Goal: Task Accomplishment & Management: Manage account settings

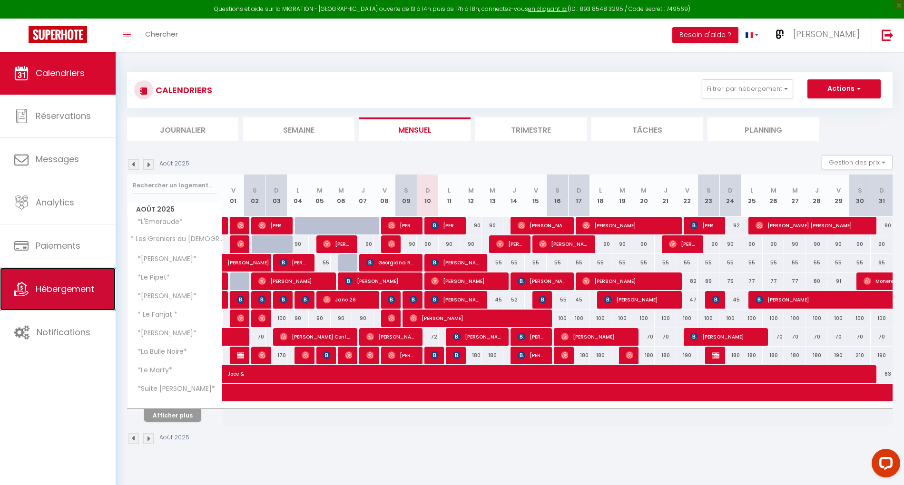
click at [64, 290] on span "Hébergement" at bounding box center [65, 289] width 59 height 12
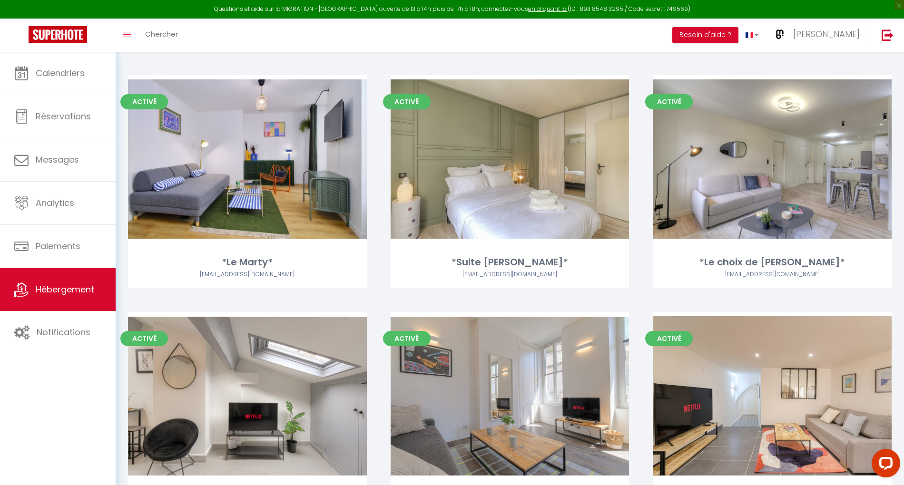
scroll to position [279, 0]
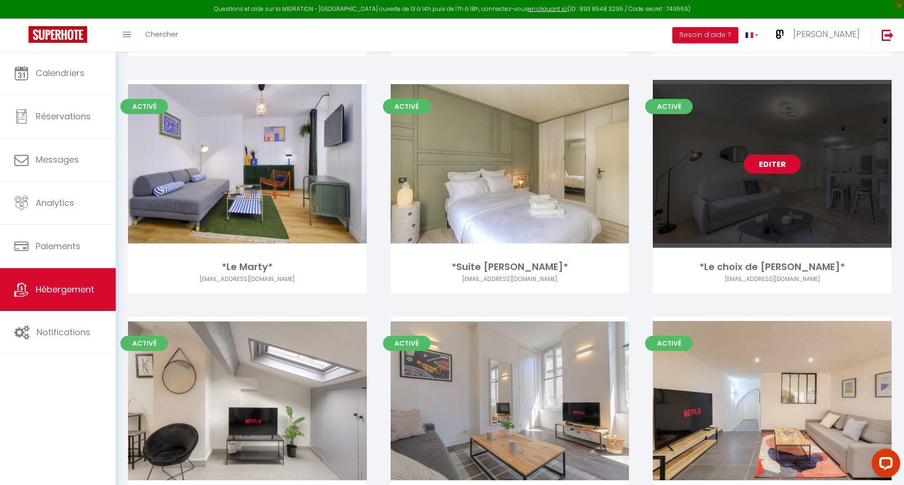
click at [764, 158] on link "Editer" at bounding box center [771, 164] width 57 height 19
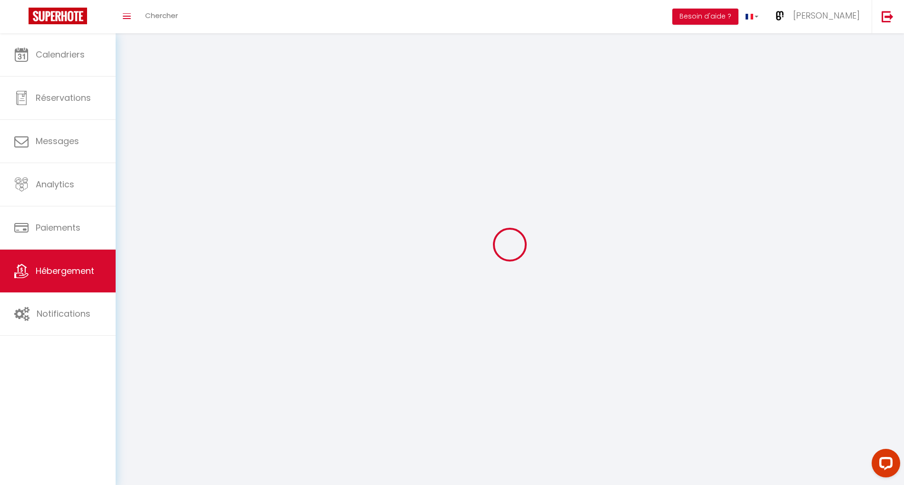
select select "1"
select select
select select "28"
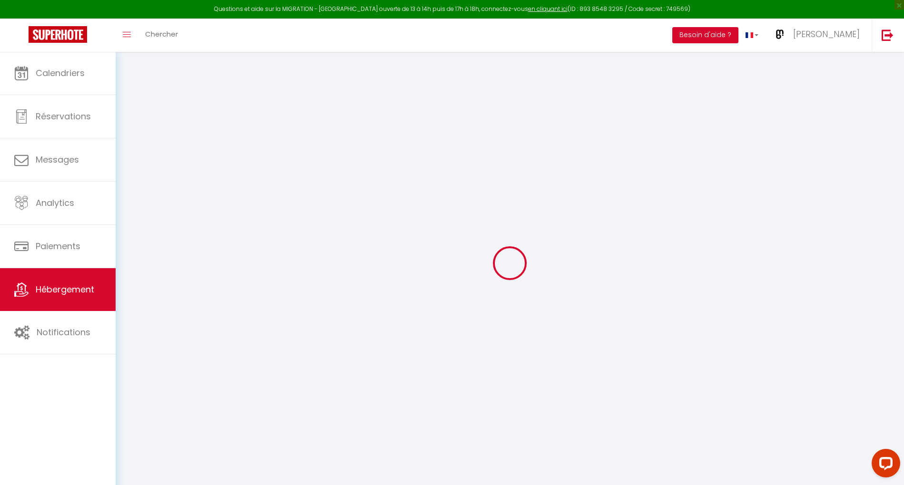
select select
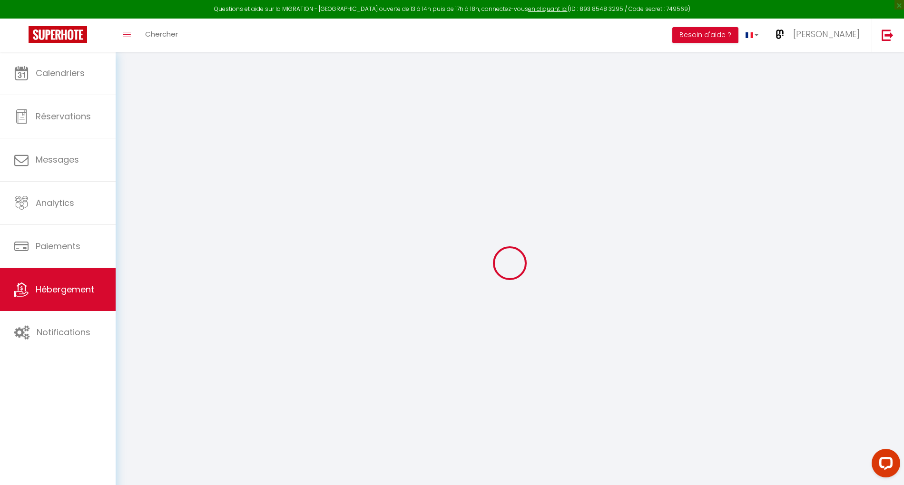
select select
checkbox input "false"
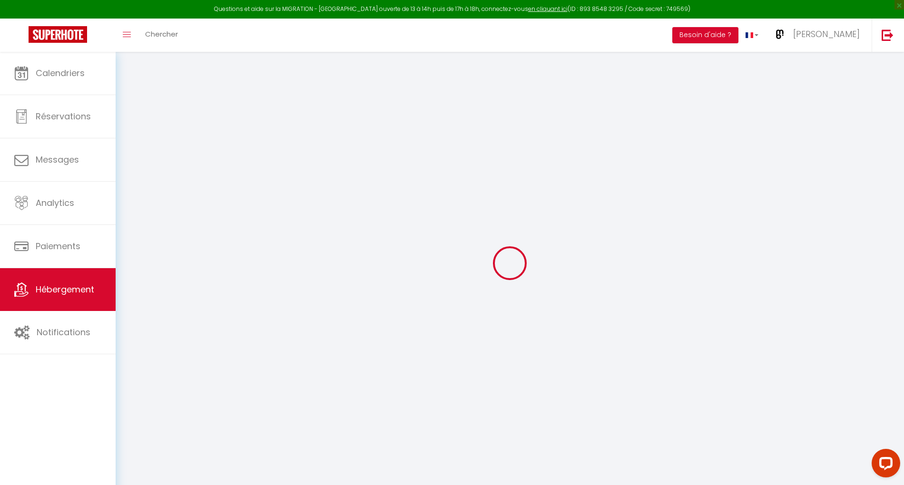
select select
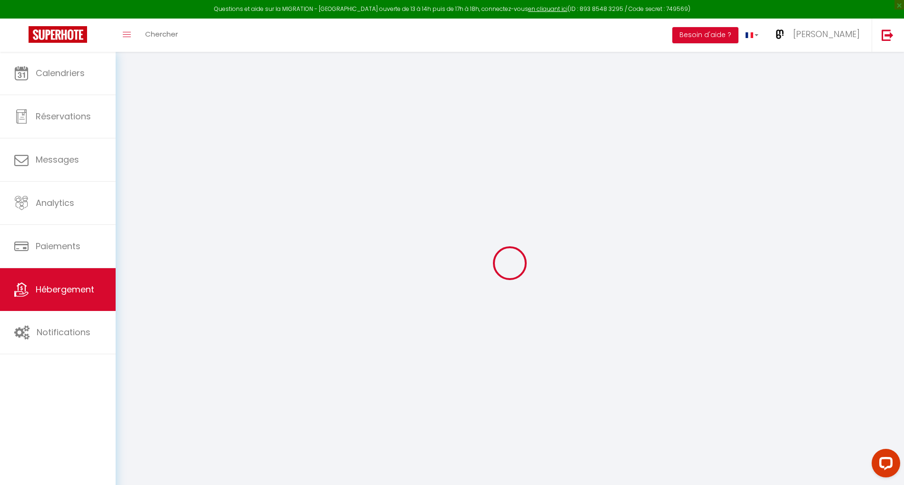
select select
checkbox input "false"
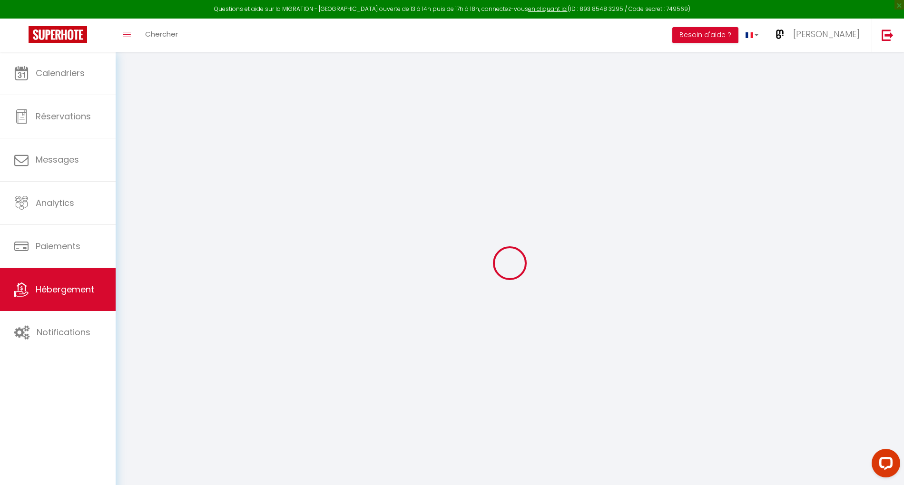
checkbox input "false"
select select
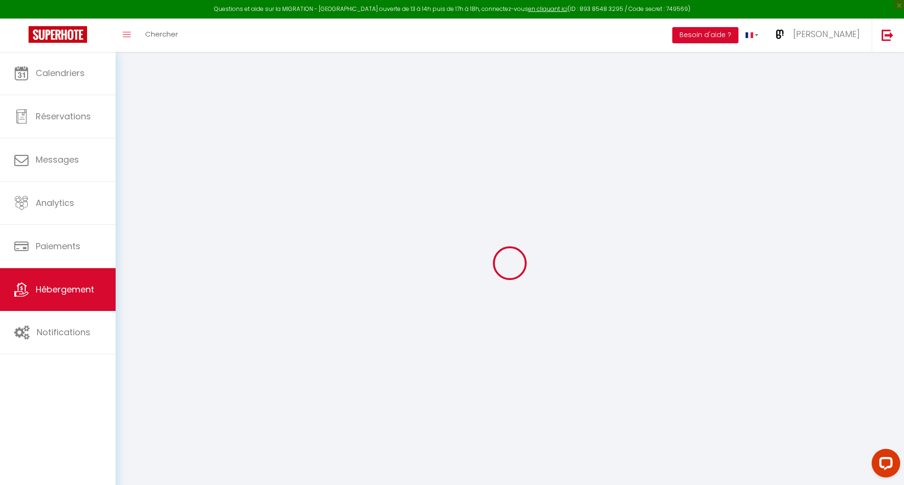
select select
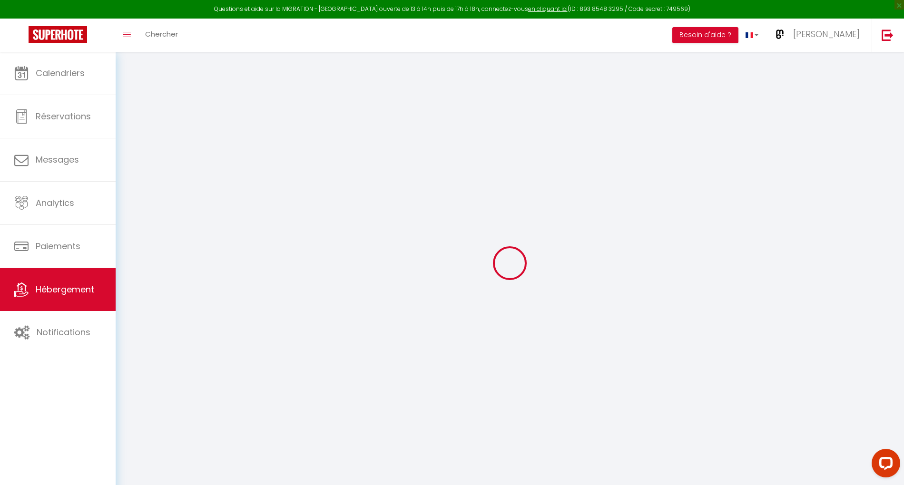
checkbox input "false"
select select
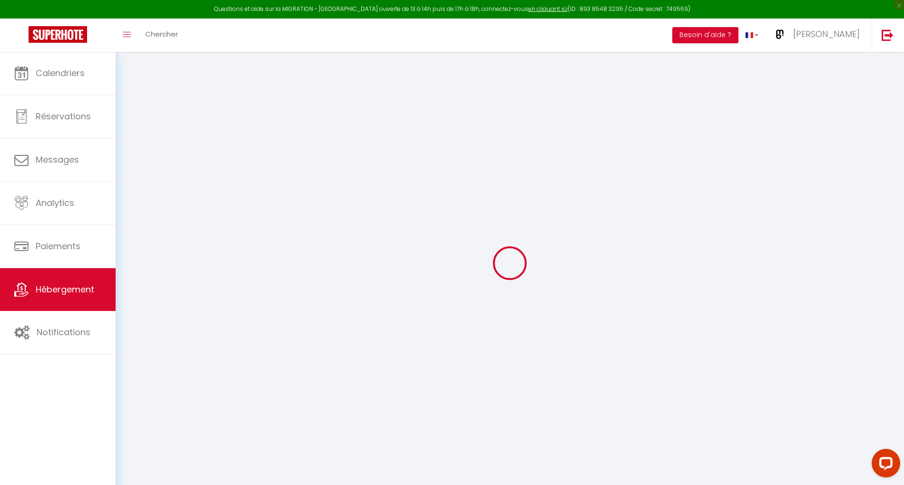
select select
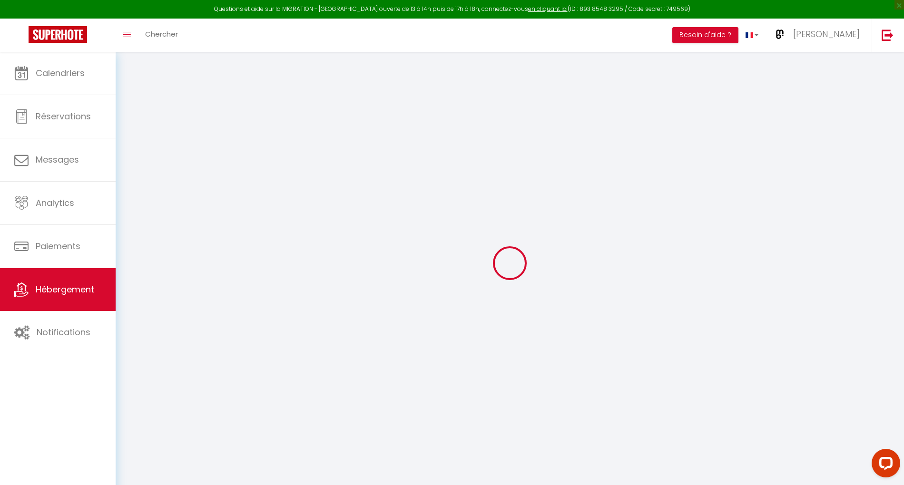
select select
checkbox input "false"
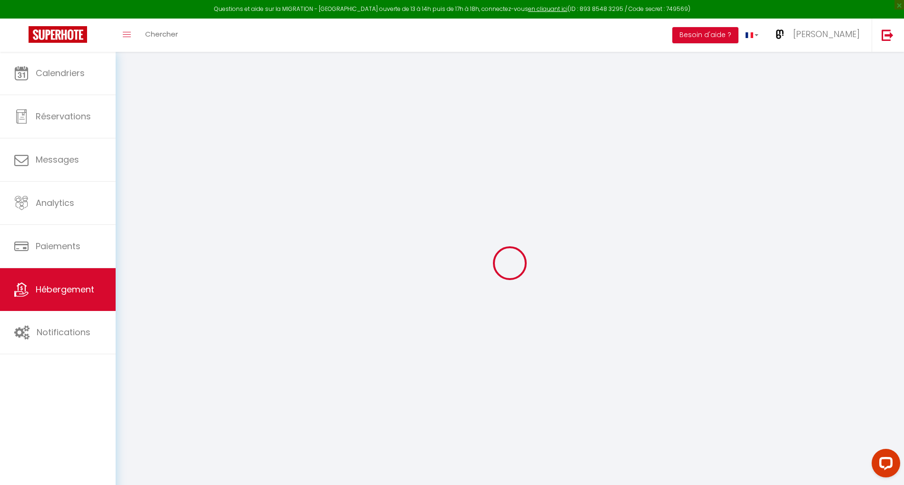
checkbox input "false"
select select
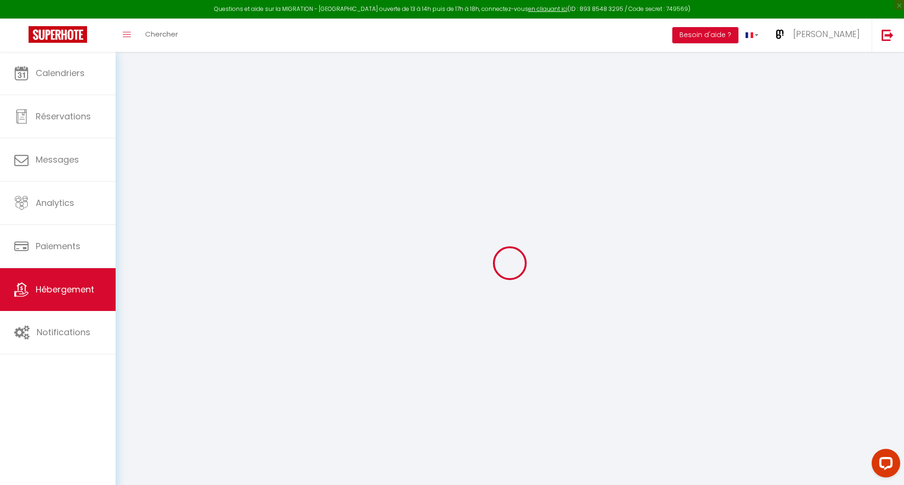
select select
checkbox input "false"
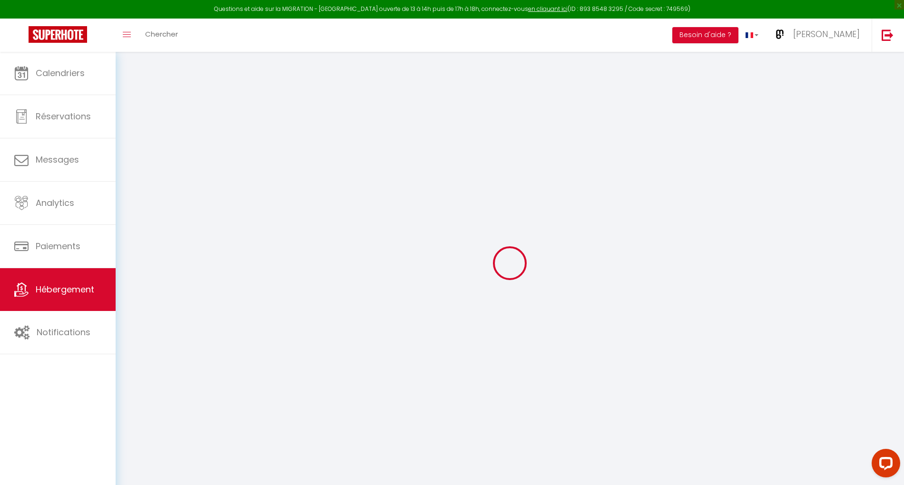
checkbox input "false"
select select
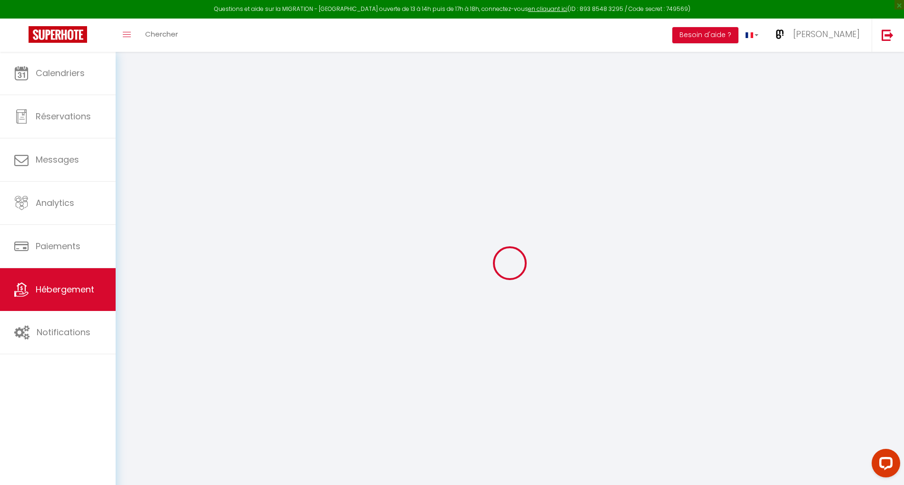
select select
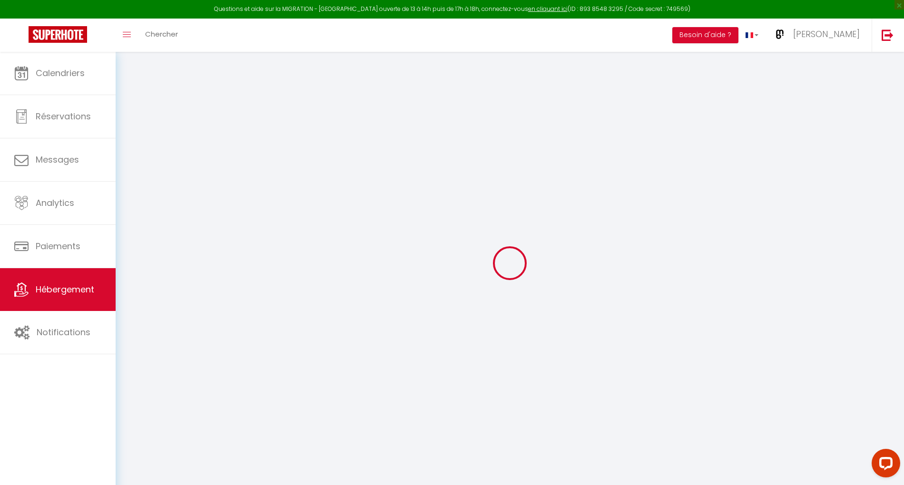
select select
checkbox input "false"
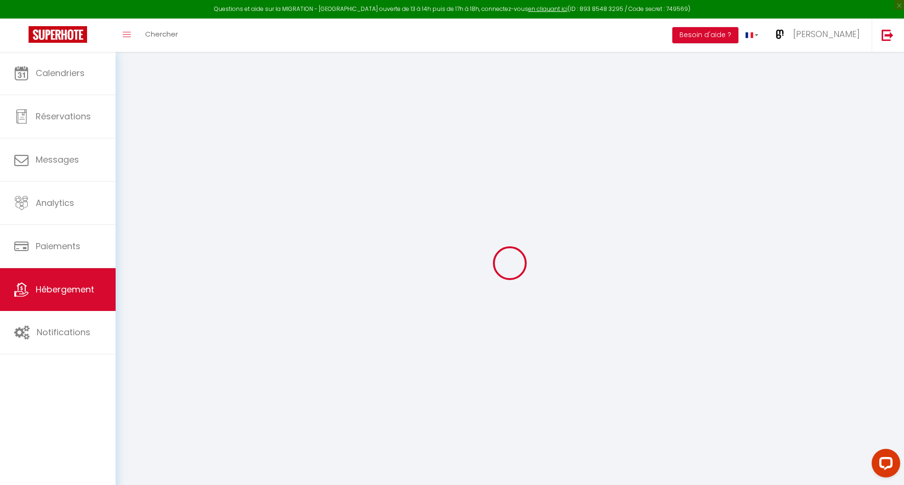
select select
type input "*Le choix de [PERSON_NAME]*"
type input "[PERSON_NAME]"
type input "VIENNOIS"
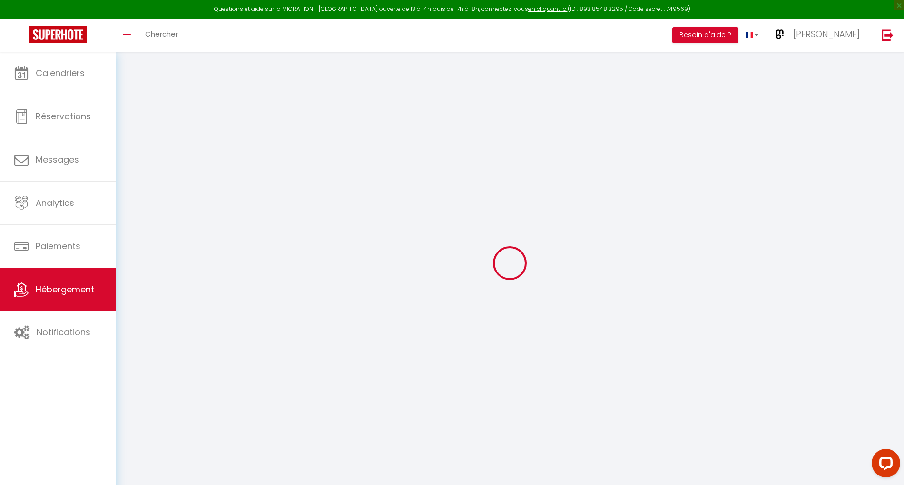
type input "55"
type input "15"
type input "50"
select select
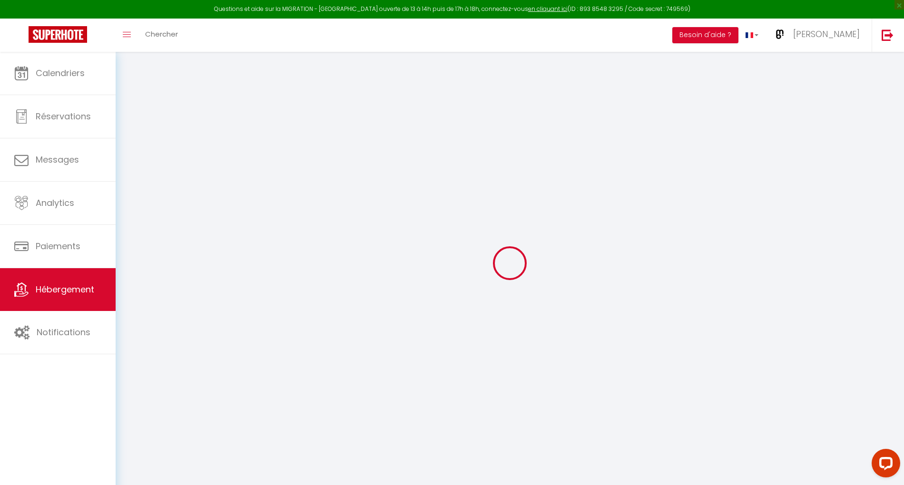
select select
type input "[STREET_ADDRESS]"
type input "38200"
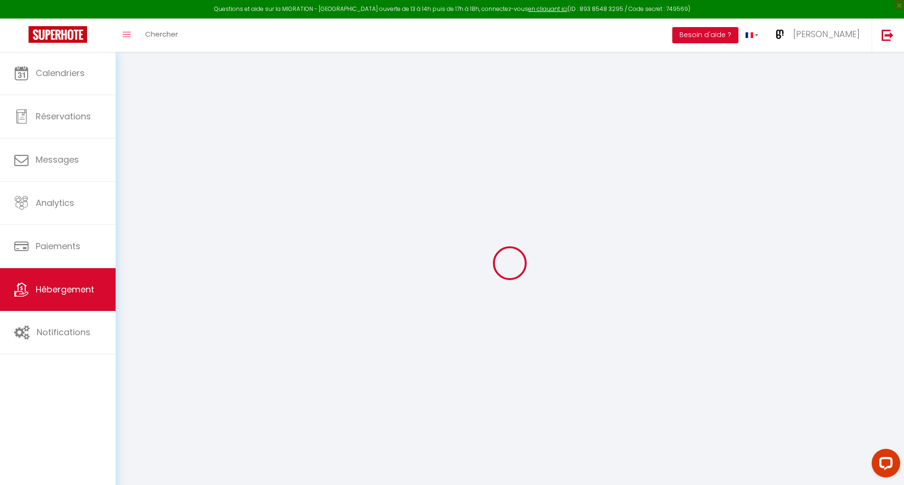
type input "[GEOGRAPHIC_DATA]"
type input "[EMAIL_ADDRESS][DOMAIN_NAME]"
select select "7840"
checkbox input "false"
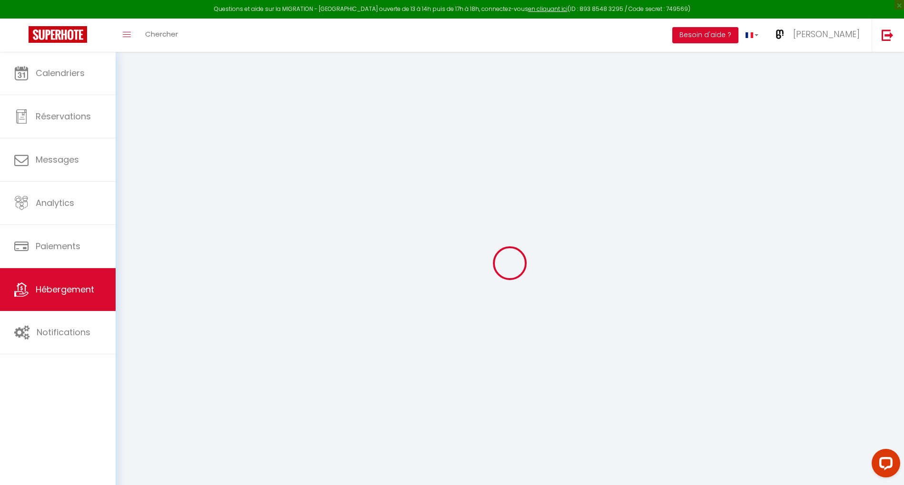
checkbox input "false"
type input "23"
type input "50"
type input "0"
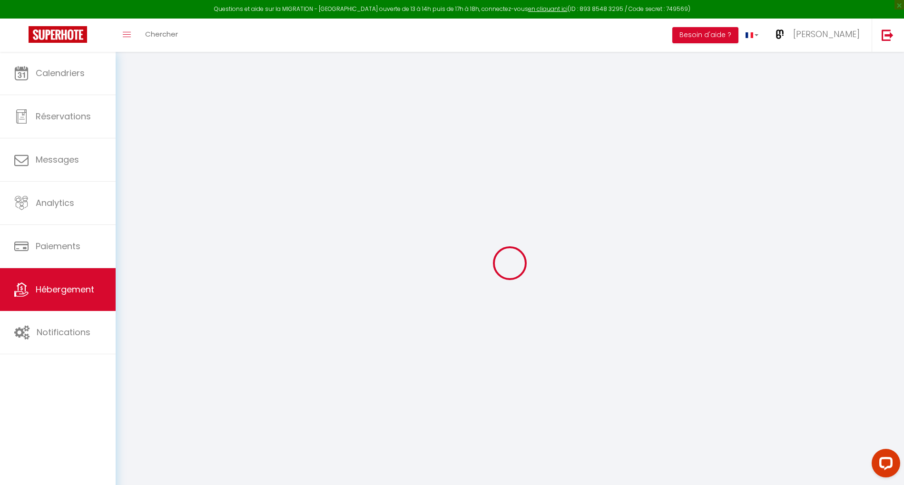
type input "0"
select select
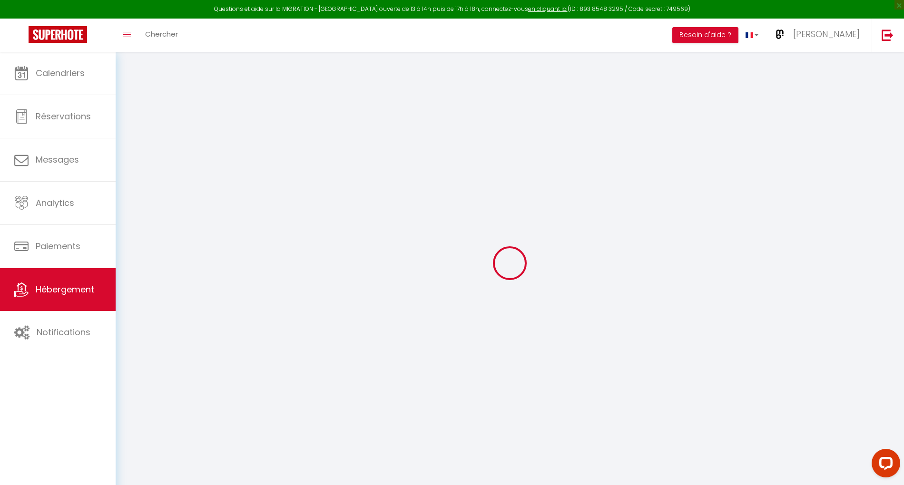
select select
checkbox input "false"
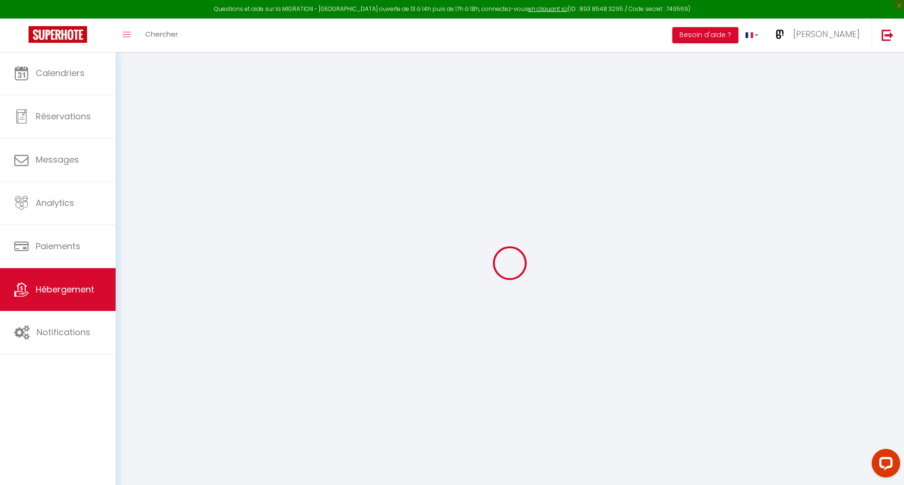
checkbox input "false"
select select
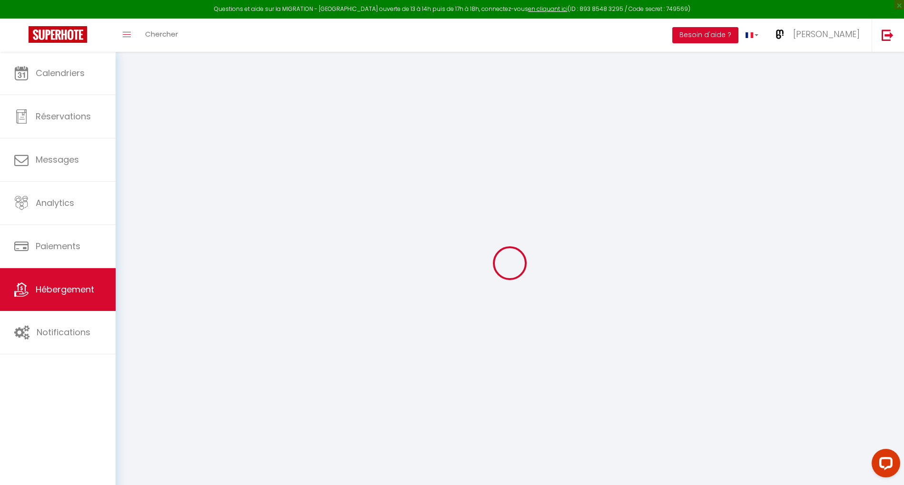
select select
checkbox input "false"
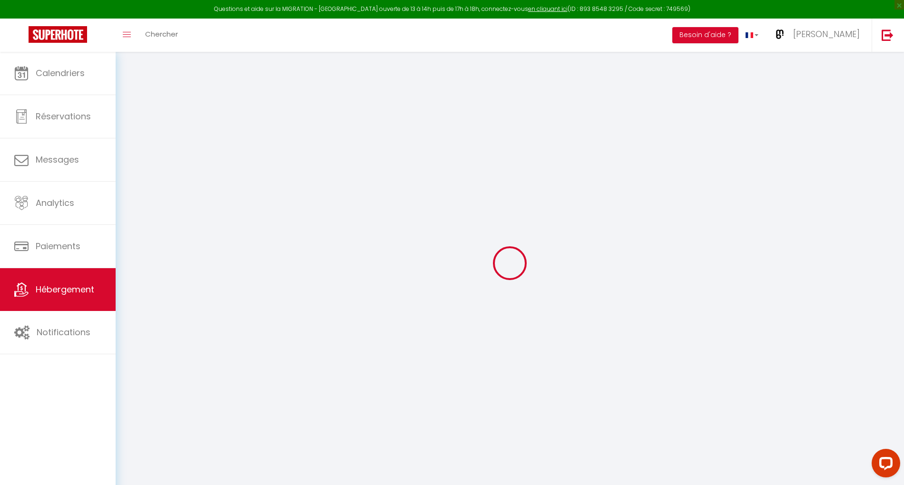
select select
checkbox input "false"
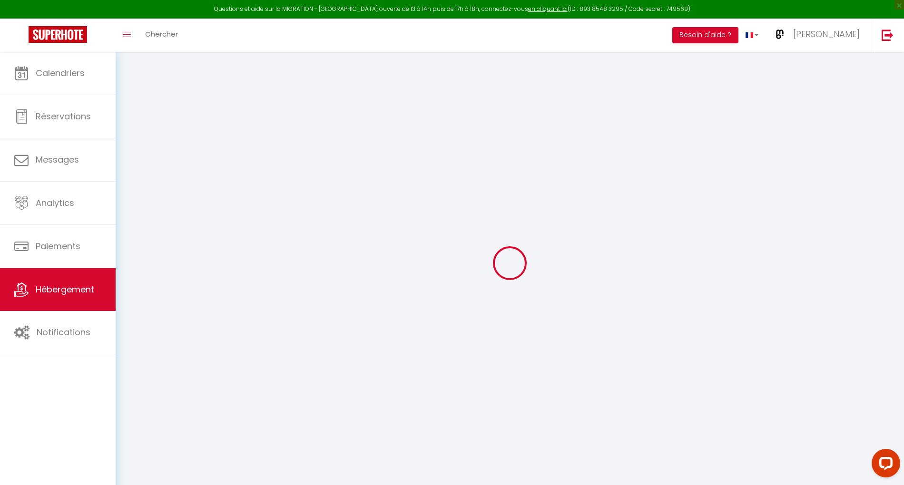
select select "4862-1253442843690793967"
select select
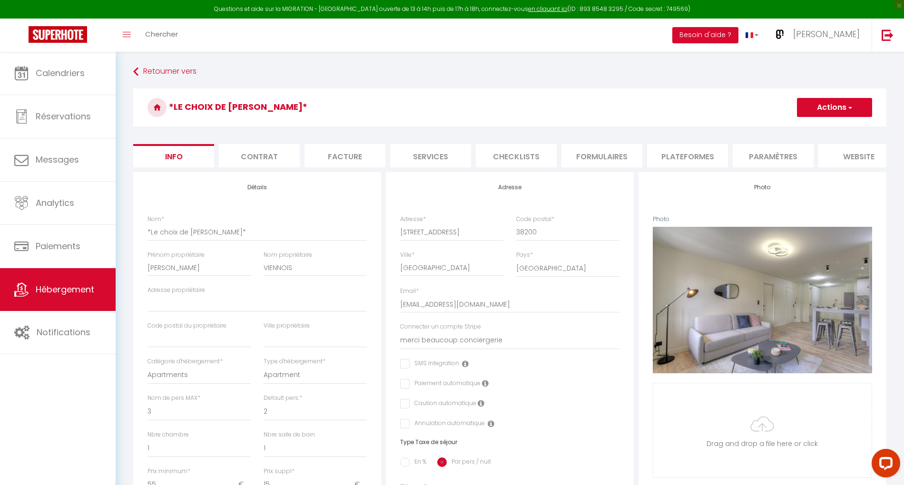
click at [694, 159] on li "Plateformes" at bounding box center [687, 155] width 81 height 23
select select
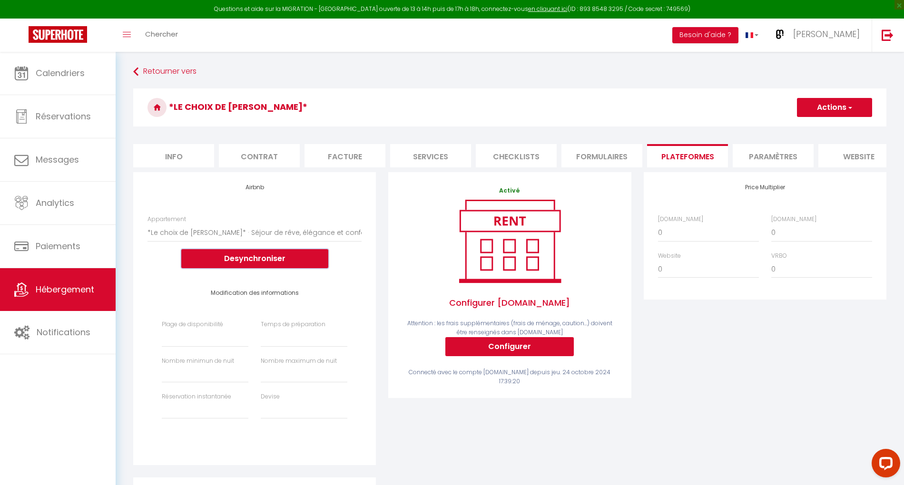
click at [251, 266] on button "Desynchroniser" at bounding box center [254, 258] width 147 height 19
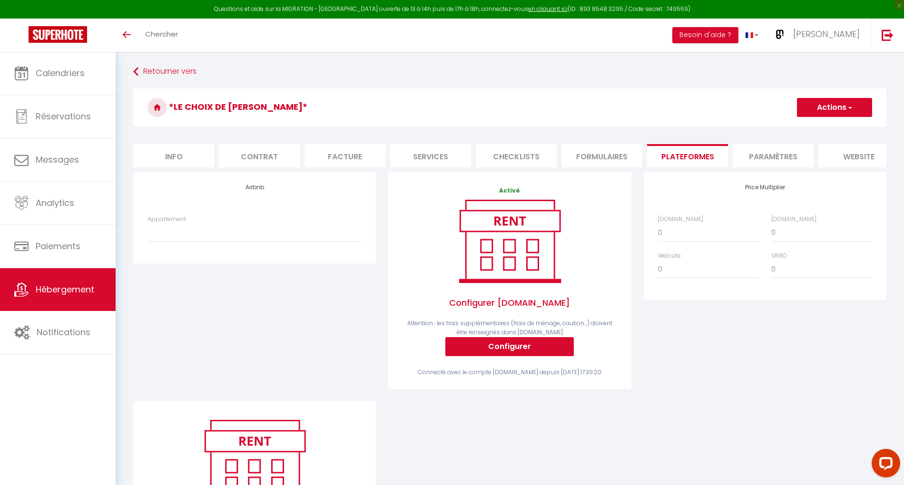
click at [57, 293] on span "Hébergement" at bounding box center [65, 289] width 59 height 12
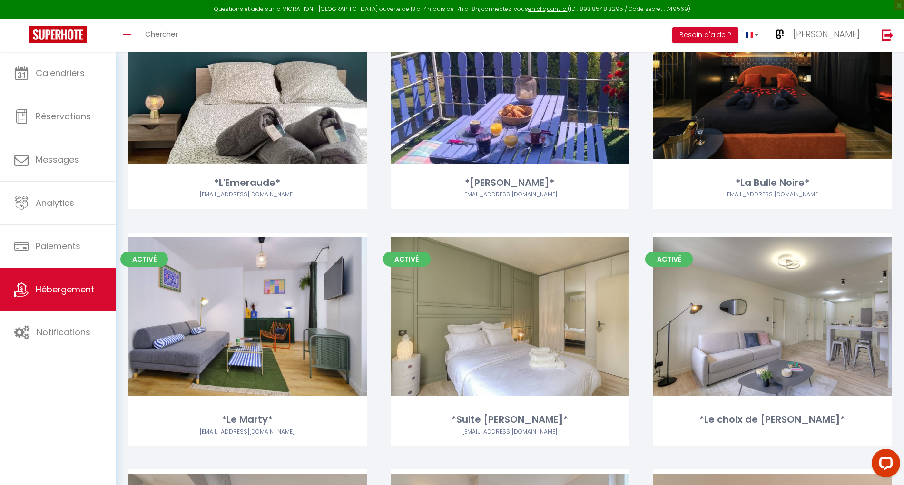
scroll to position [63, 0]
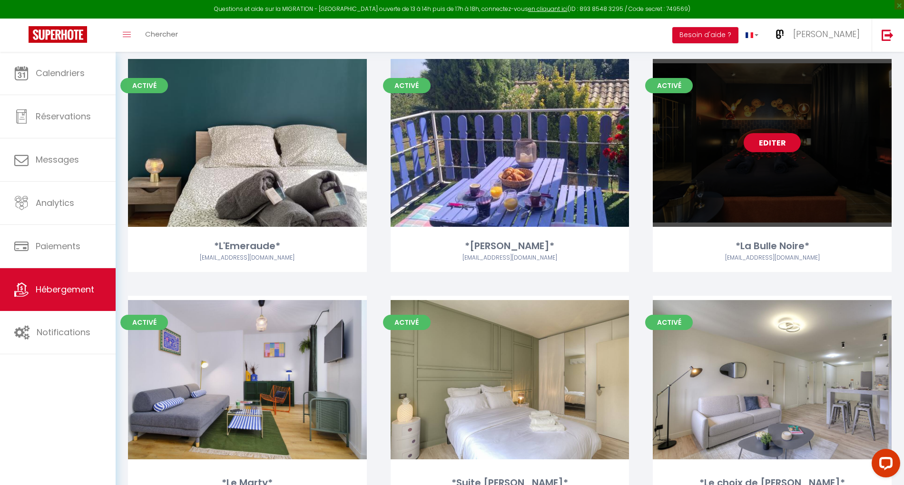
click at [768, 140] on link "Editer" at bounding box center [771, 142] width 57 height 19
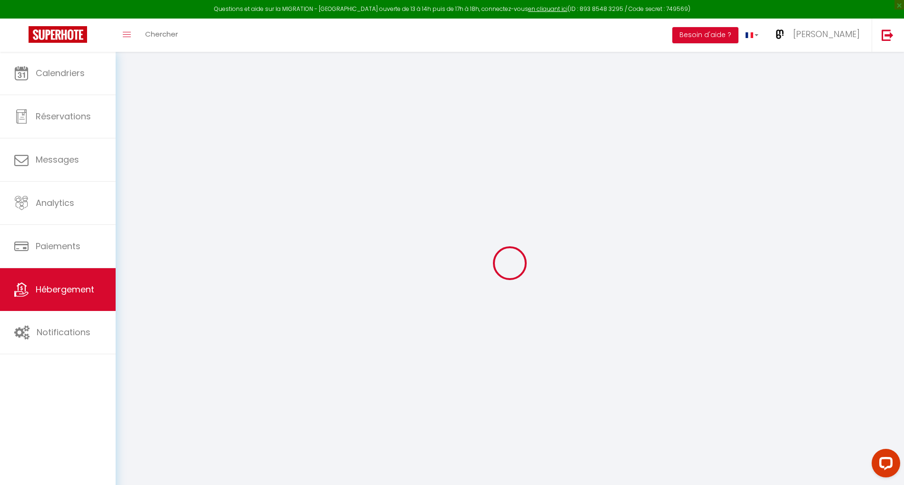
select select "16:00"
select select
select select "11:00"
select select "15"
select select "120"
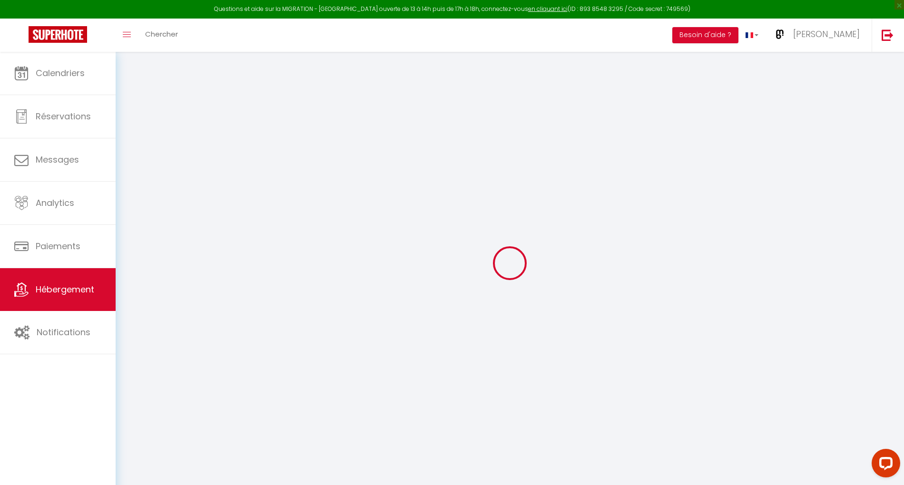
select select
checkbox input "false"
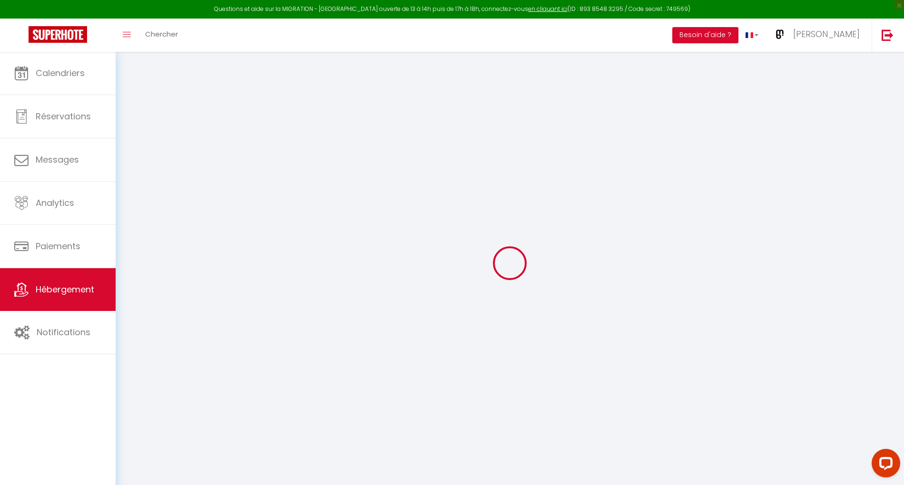
select select "4862-1279627800151637660"
select select
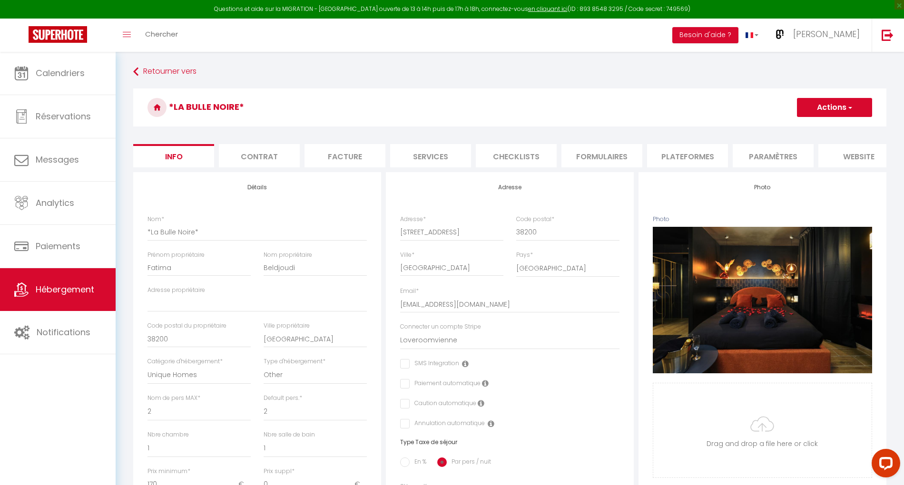
click at [686, 161] on li "Plateformes" at bounding box center [687, 155] width 81 height 23
select select
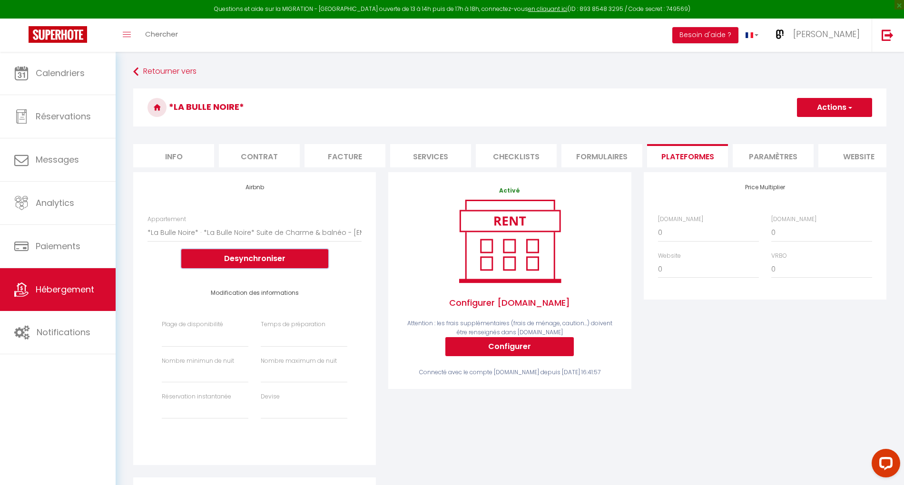
click at [234, 268] on button "Desynchroniser" at bounding box center [254, 258] width 147 height 19
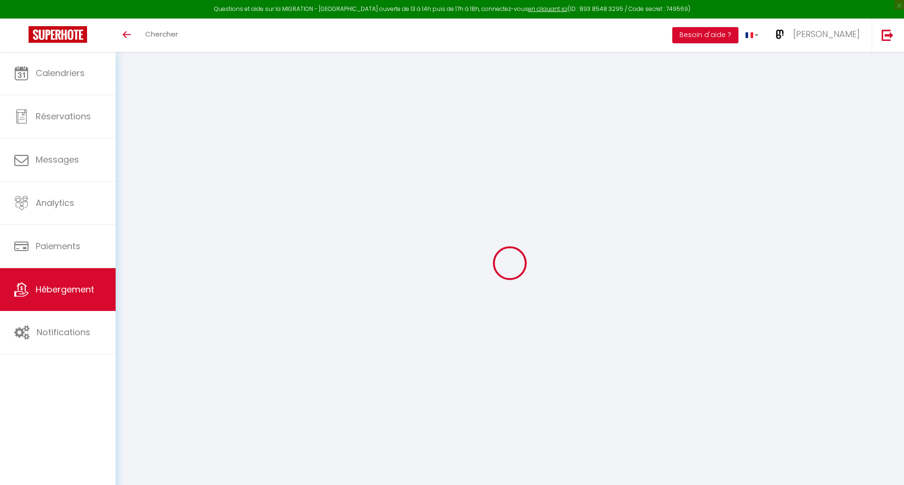
click at [71, 294] on span "Hébergement" at bounding box center [65, 289] width 59 height 12
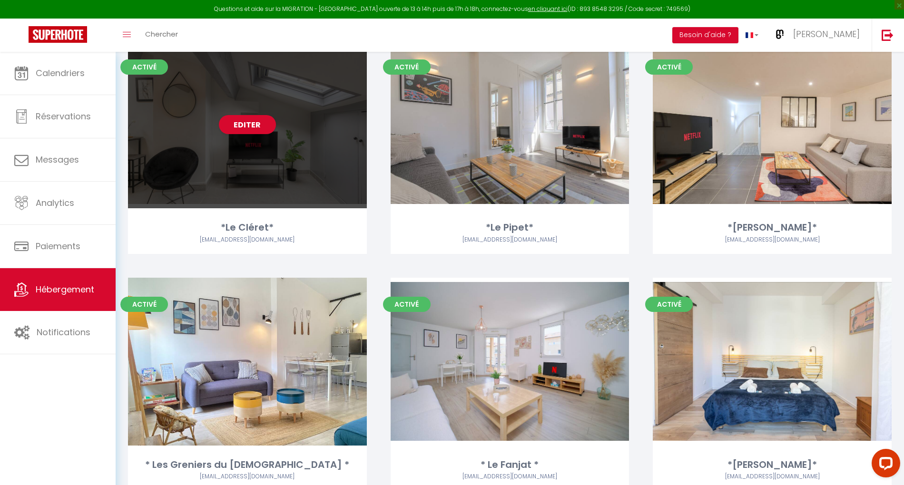
scroll to position [571, 0]
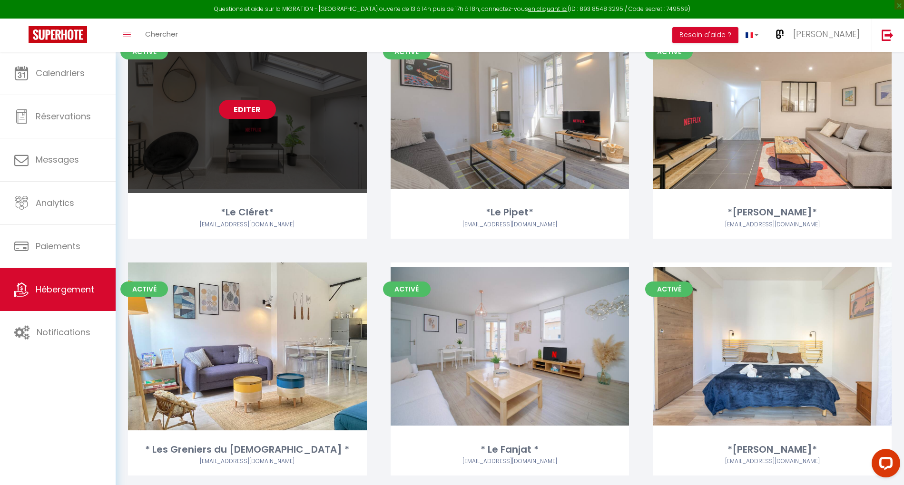
click at [262, 114] on link "Editer" at bounding box center [247, 109] width 57 height 19
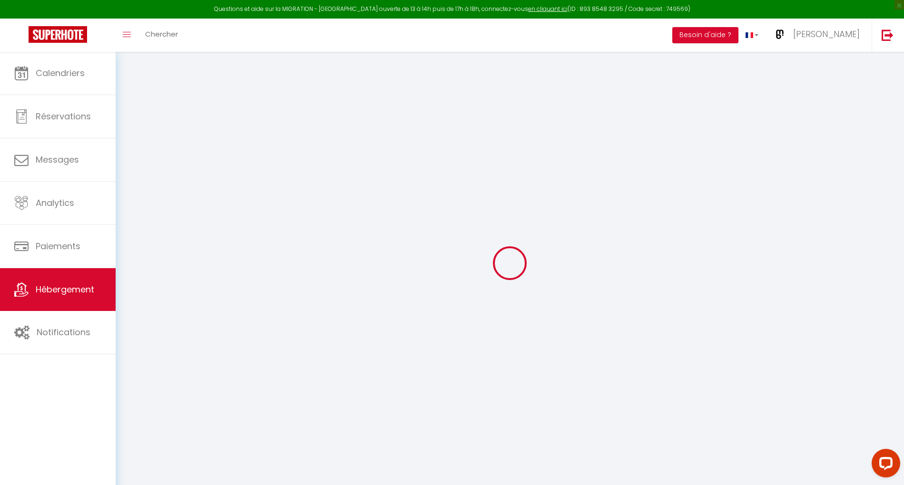
select select
checkbox input "false"
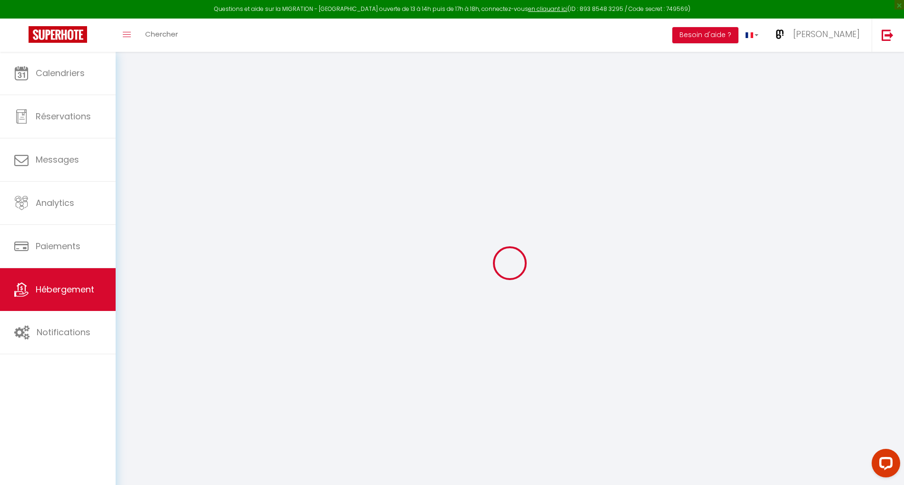
select select "4862-1253509959865618784"
select select
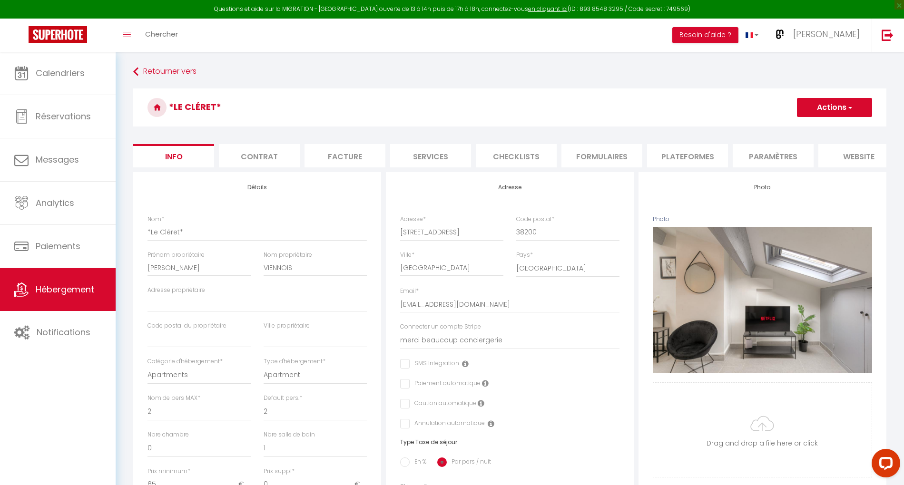
click at [836, 114] on button "Actions" at bounding box center [834, 107] width 75 height 19
click at [667, 156] on li "Plateformes" at bounding box center [687, 155] width 81 height 23
select select
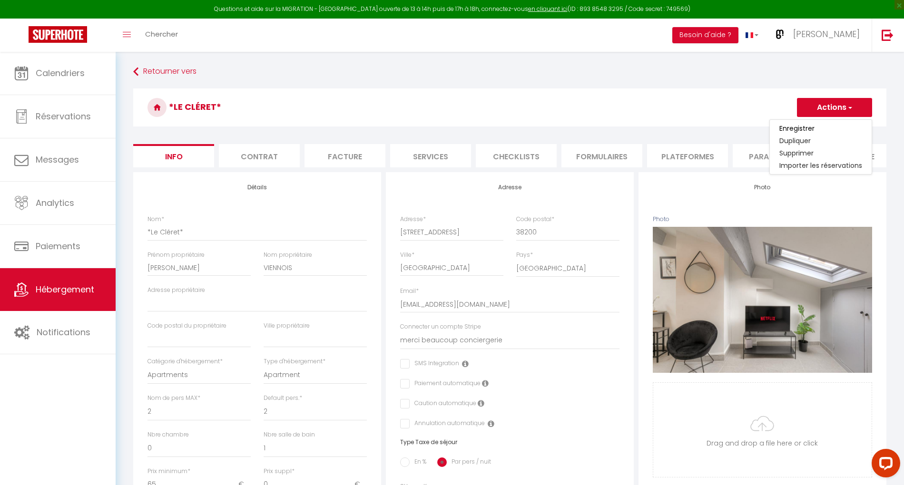
select select
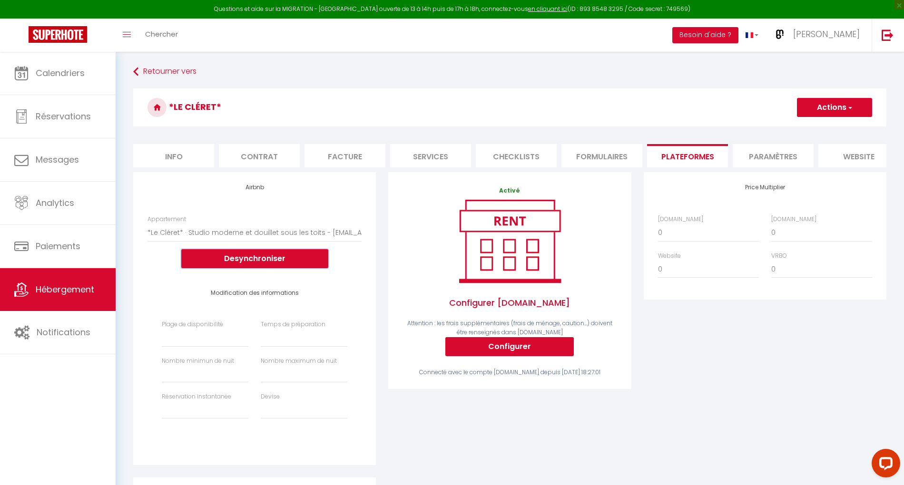
click at [225, 265] on button "Desynchroniser" at bounding box center [254, 258] width 147 height 19
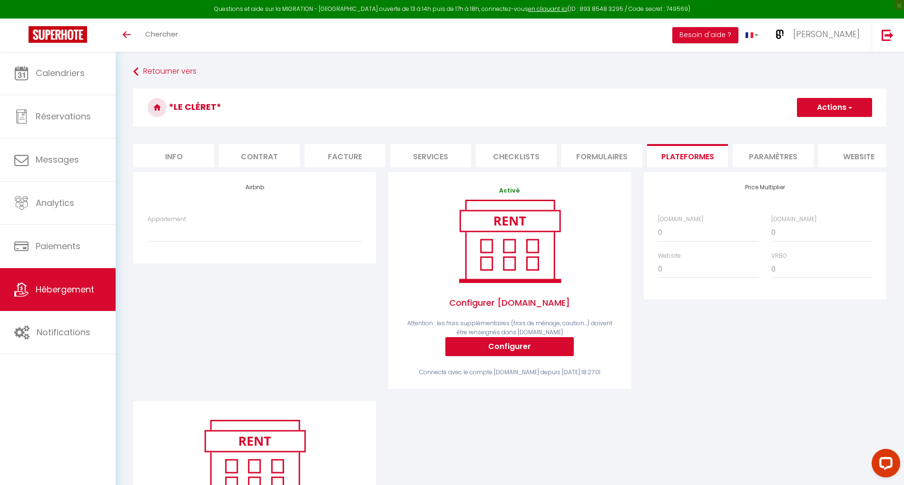
click at [259, 313] on div "Airbnb Appartement * Suite Guillaume* · Suite contemporaine : détente et charme…" at bounding box center [254, 286] width 255 height 229
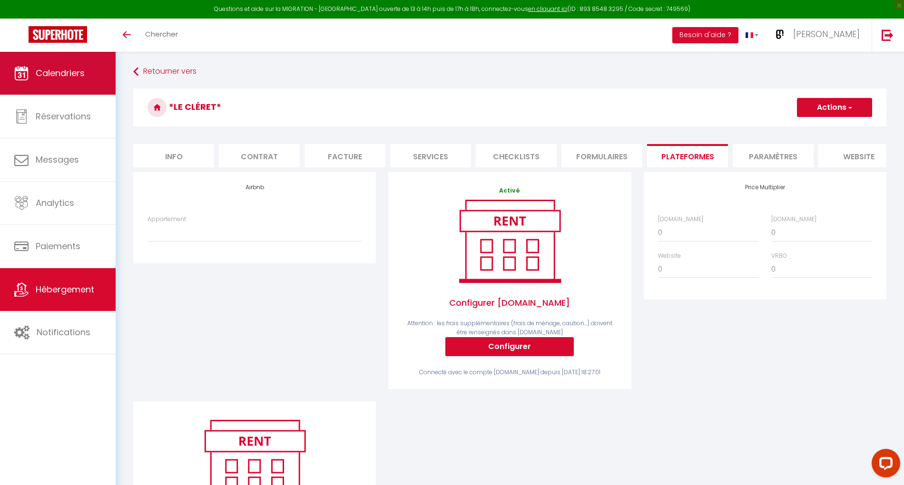
click at [73, 71] on span "Calendriers" at bounding box center [60, 73] width 49 height 12
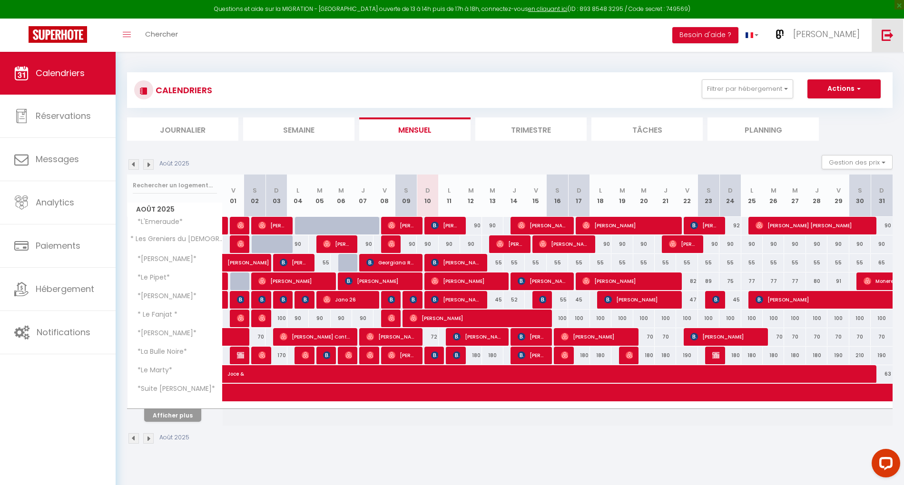
click at [887, 38] on img at bounding box center [887, 35] width 12 height 12
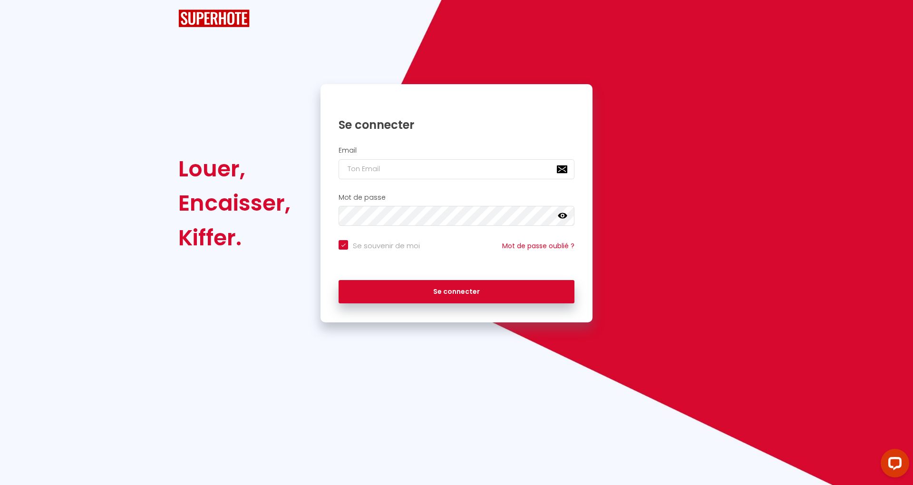
checkbox input "true"
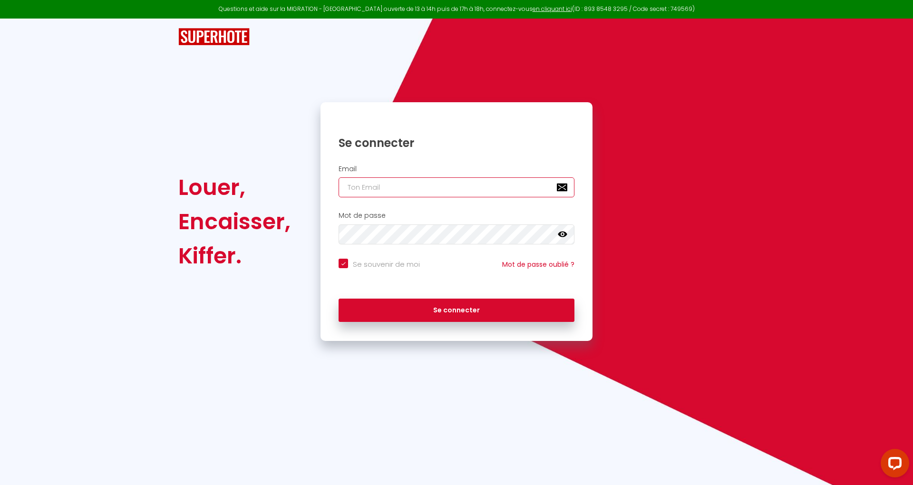
click at [410, 183] on input "email" at bounding box center [457, 187] width 236 height 20
paste input "m.immobilier74@gmail.com"
type input "m.immobilier74@gmail.com"
checkbox input "true"
type input "m.immobilier74@gmail.com"
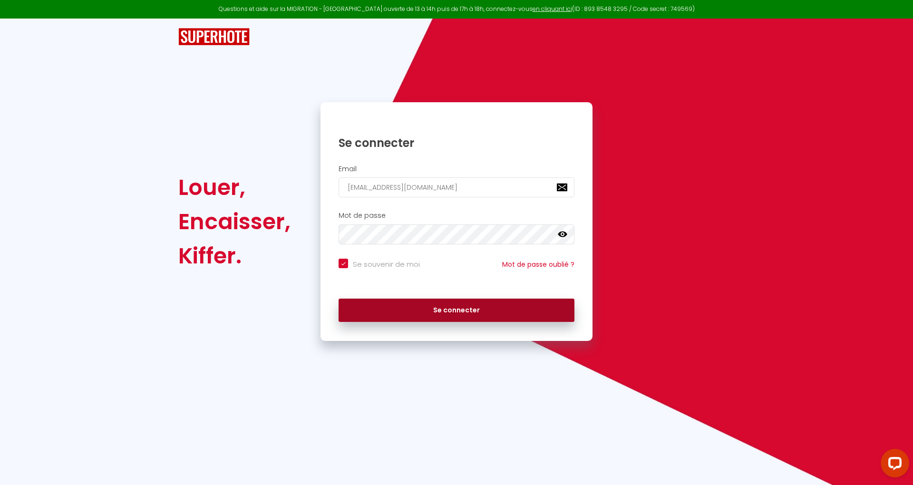
click at [483, 315] on button "Se connecter" at bounding box center [457, 311] width 236 height 24
checkbox input "true"
